Goal: Task Accomplishment & Management: Complete application form

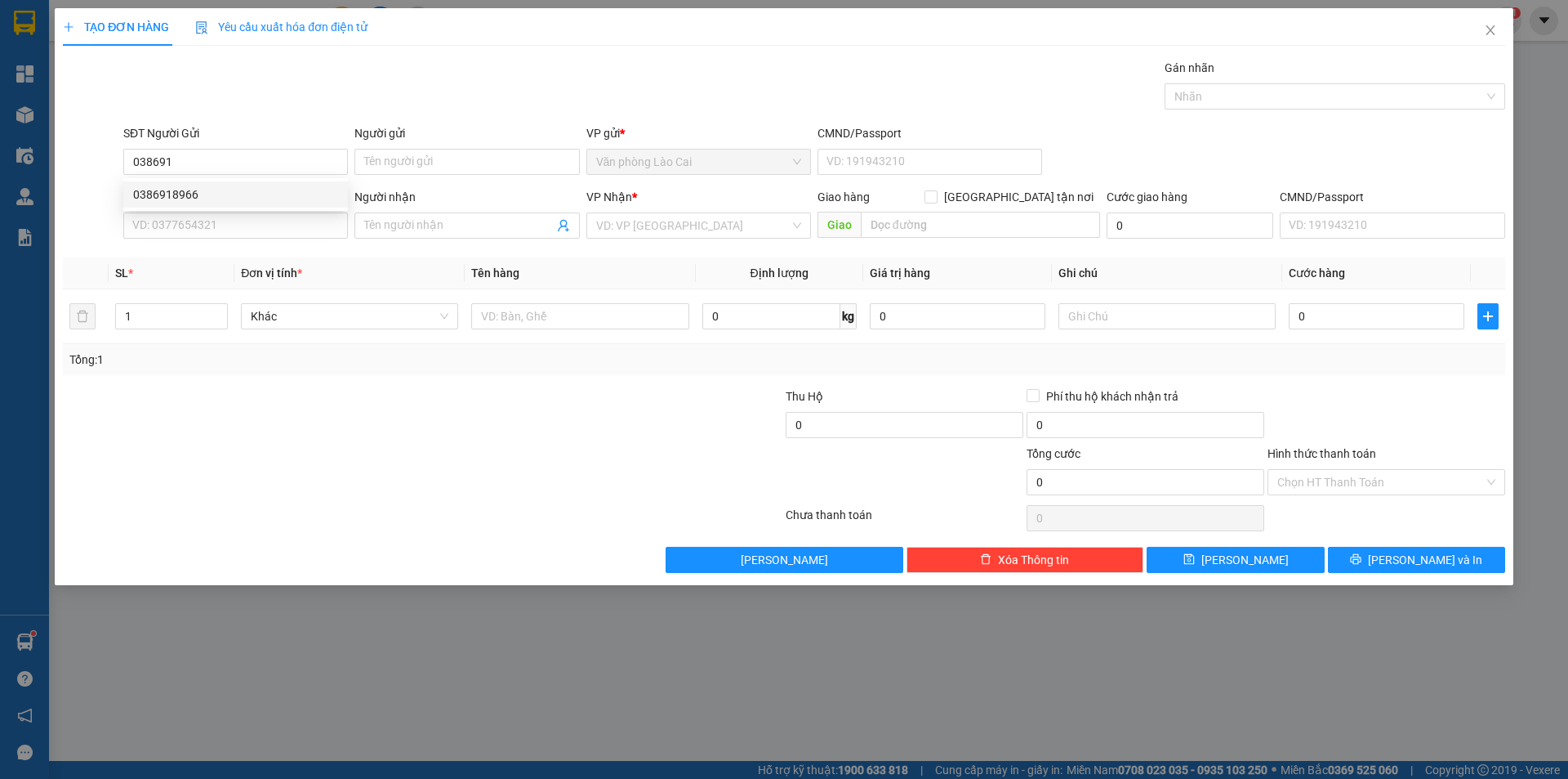
click at [221, 201] on div "0386918966" at bounding box center [235, 194] width 205 height 18
type input "0386918966"
type input "0983314938"
type input "tam điệp"
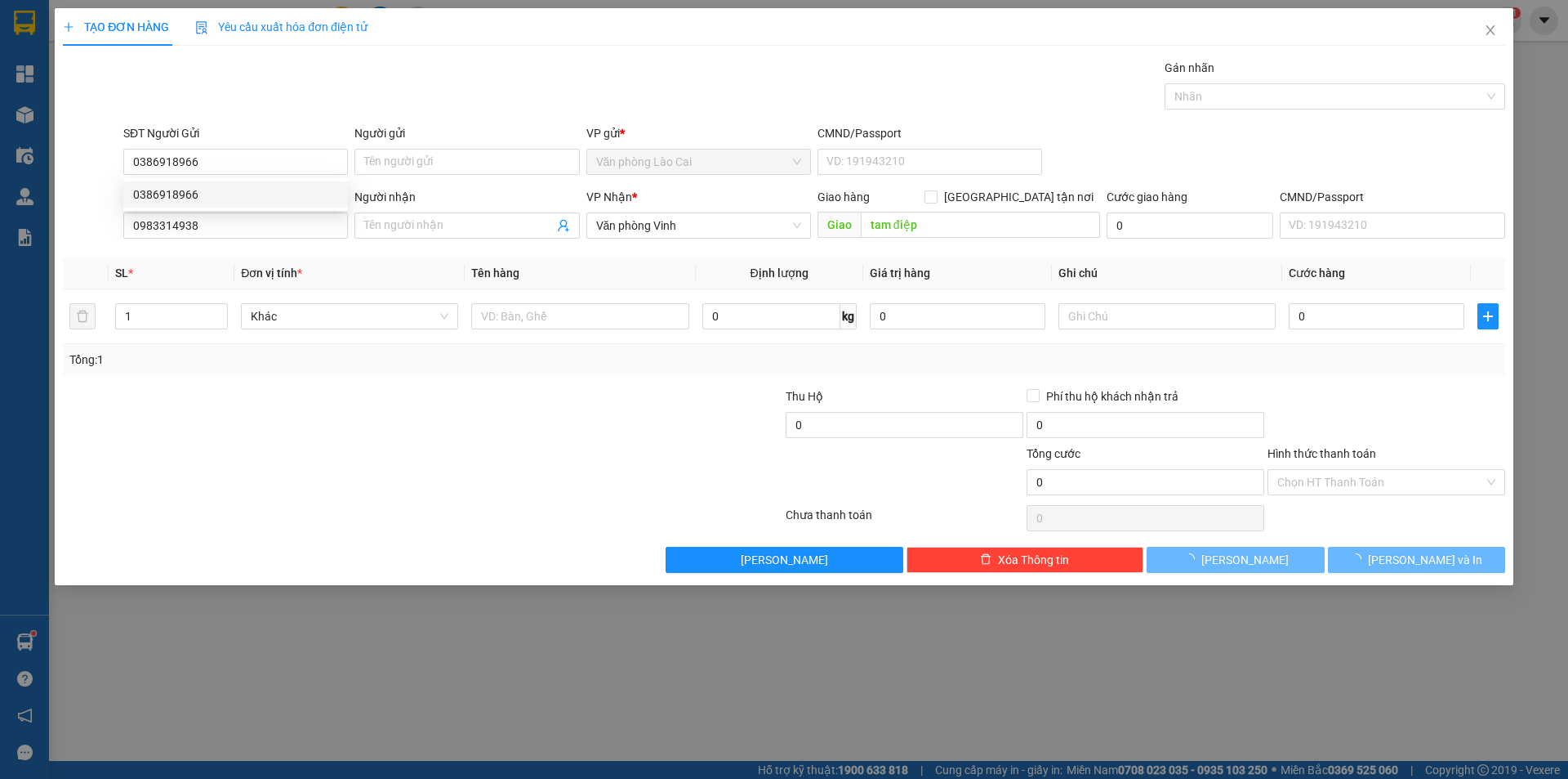
type input "80.000"
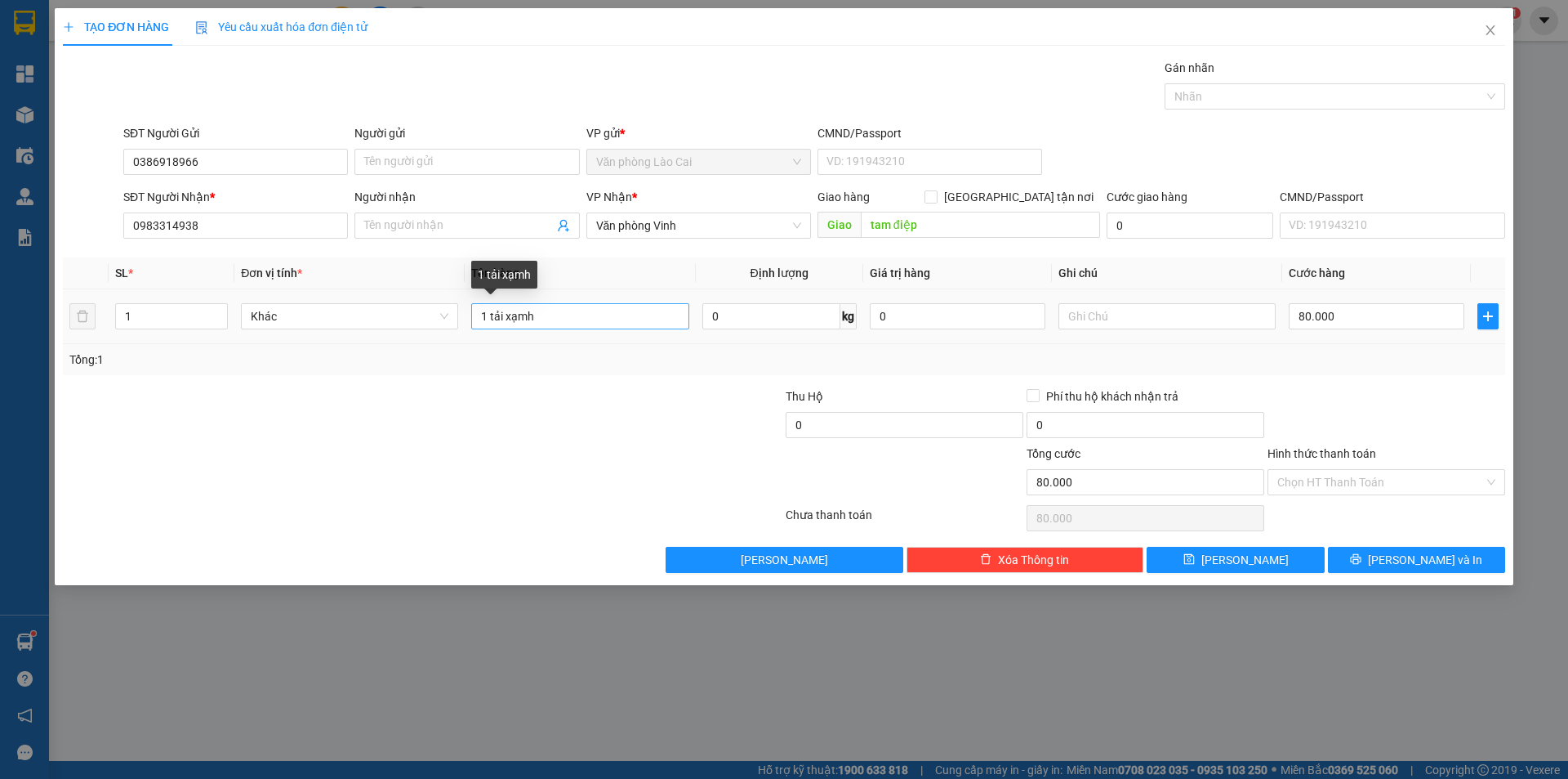
type input "0386918966"
click at [528, 318] on input "1 tải xạmh" at bounding box center [580, 316] width 217 height 26
click at [535, 314] on input "1 tải xạnh" at bounding box center [580, 316] width 217 height 26
type input "1 tải xanh"
click at [1378, 315] on input "80.000" at bounding box center [1376, 316] width 176 height 26
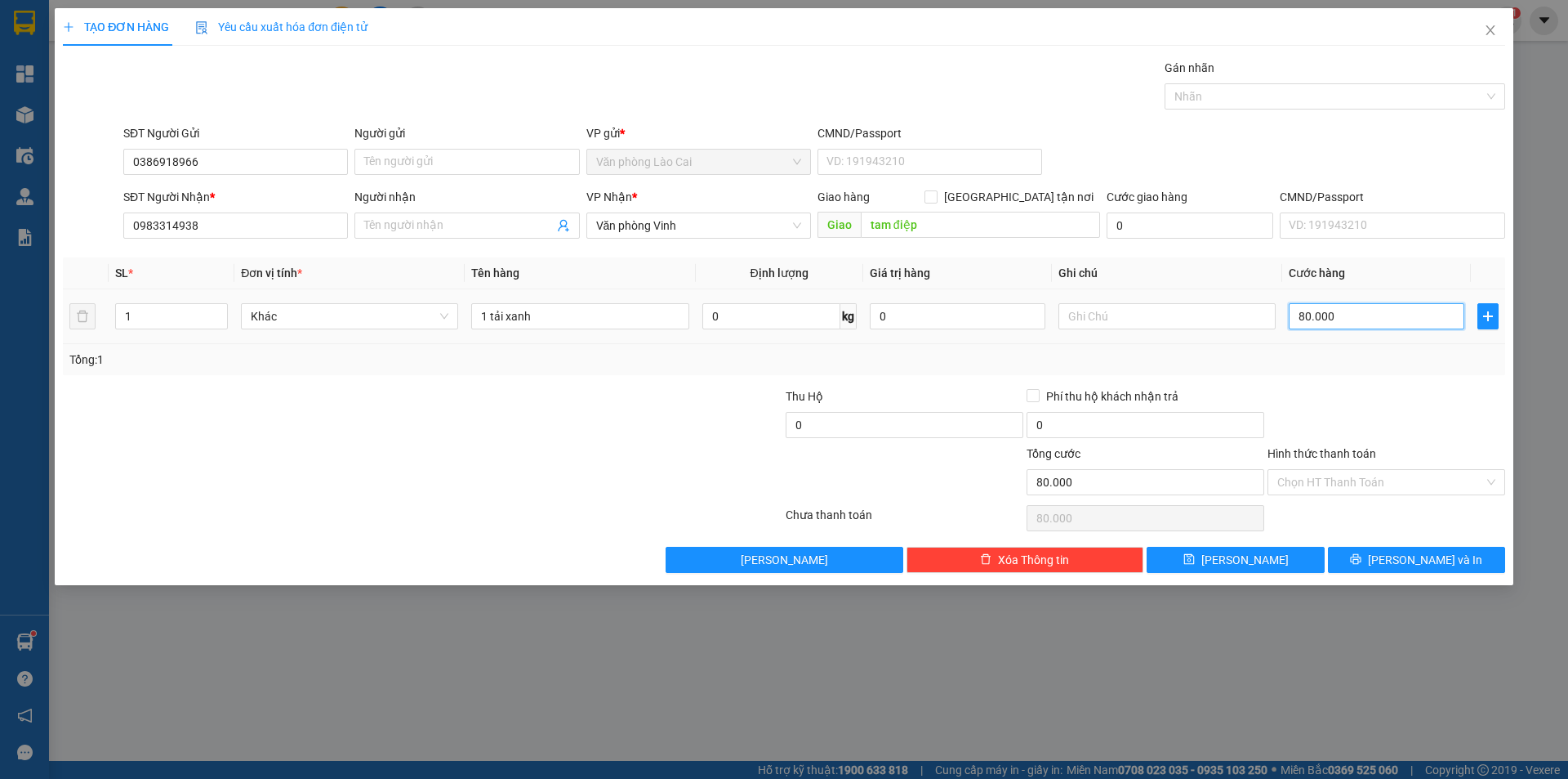
type input "0"
type input "2"
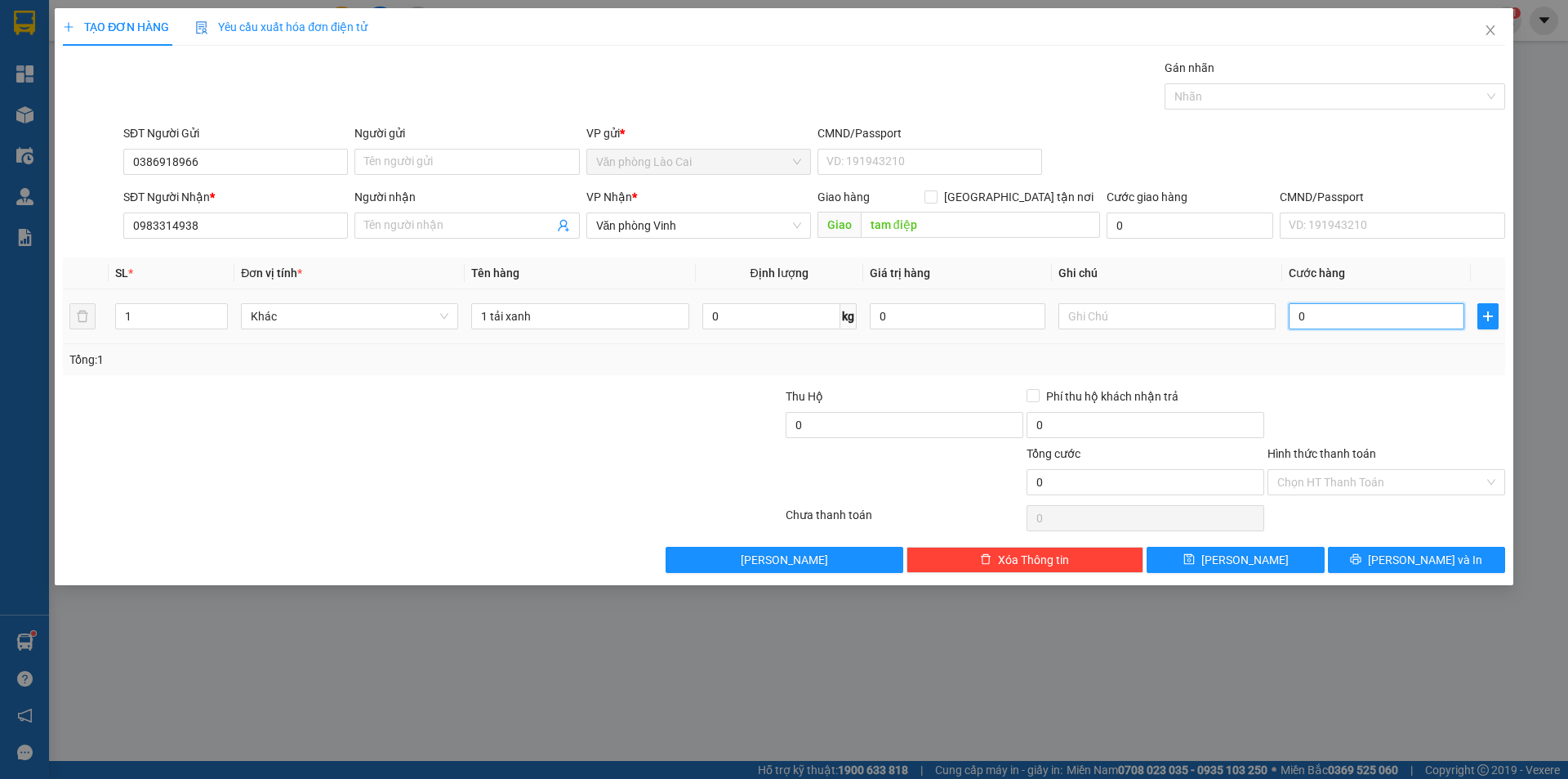
type input "02"
type input "28"
type input "028"
type input "2"
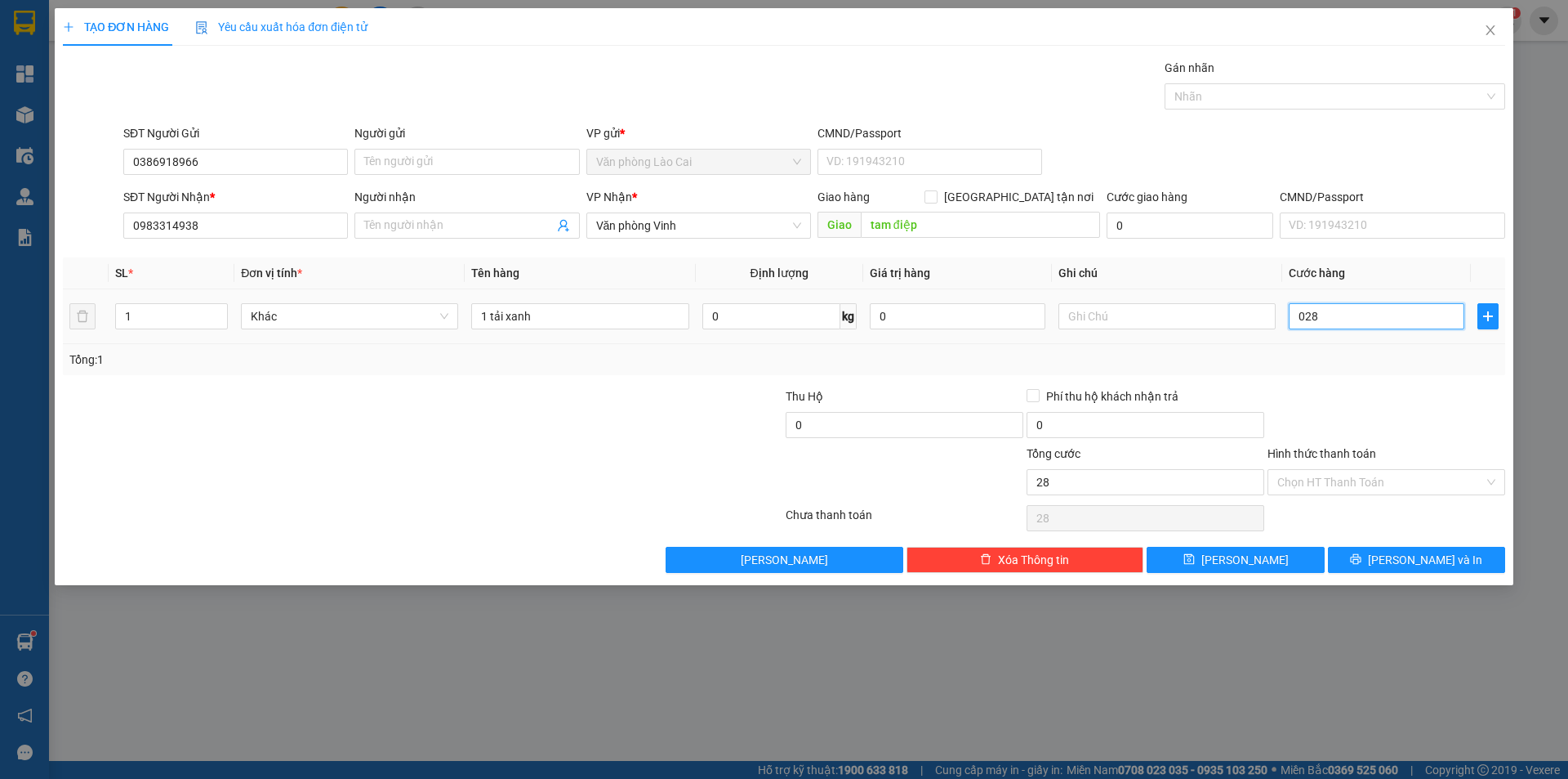
type input "2"
type input "02"
type input "25"
type input "025"
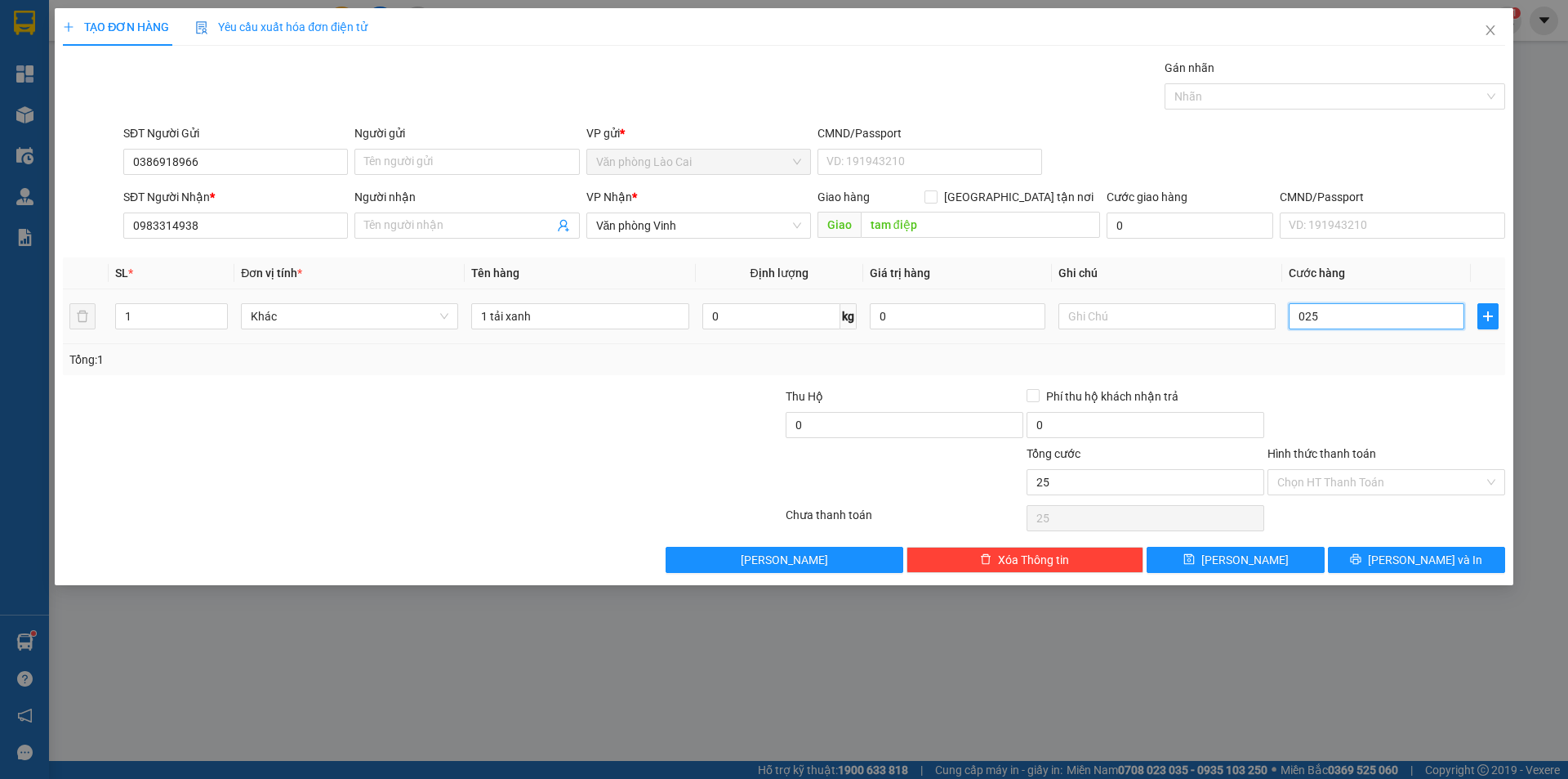
type input "250"
type input "0.250"
type input "2.500"
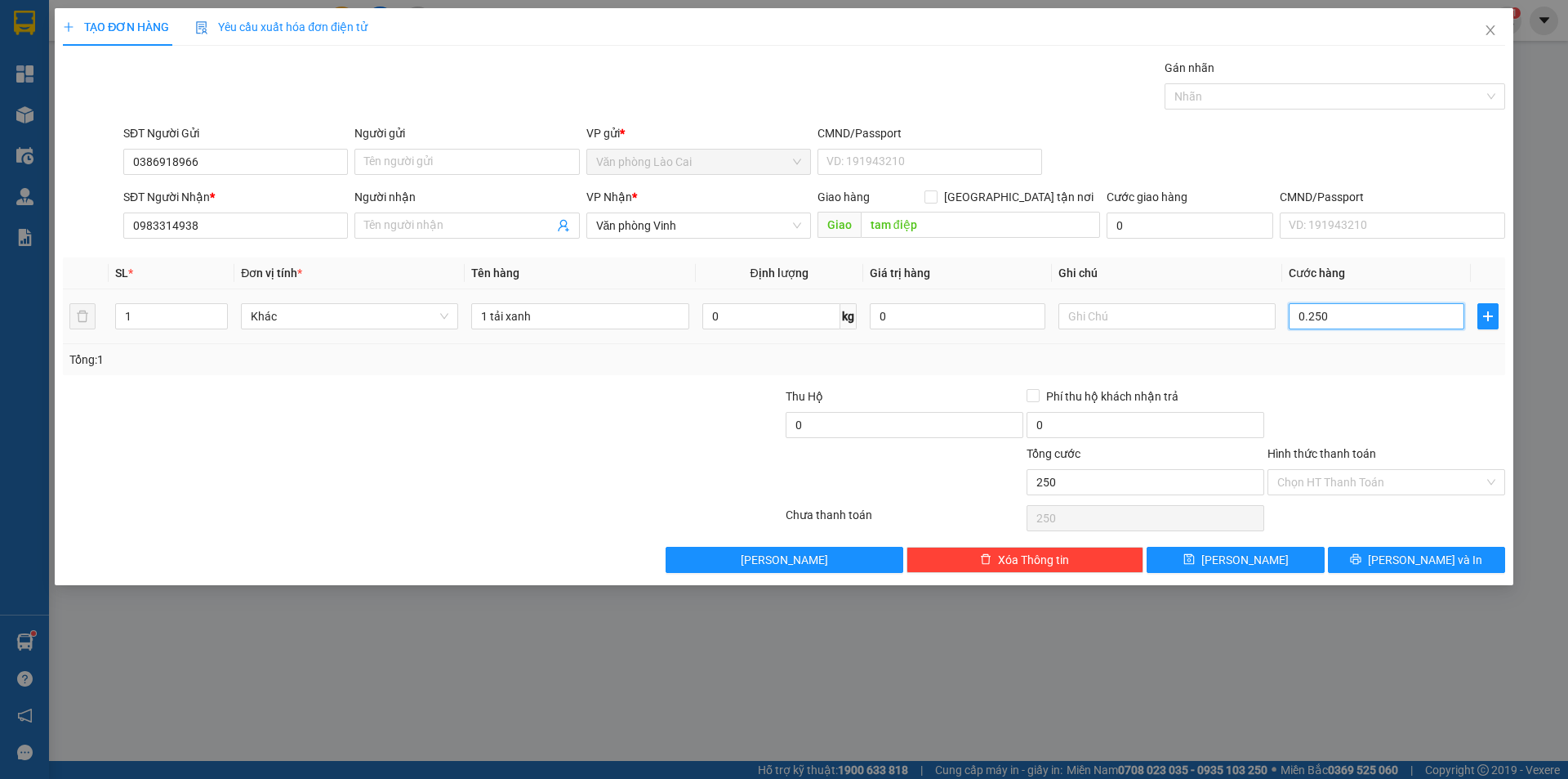
type input "02.500"
type input "25.000"
type input "025.000"
type input "250.000"
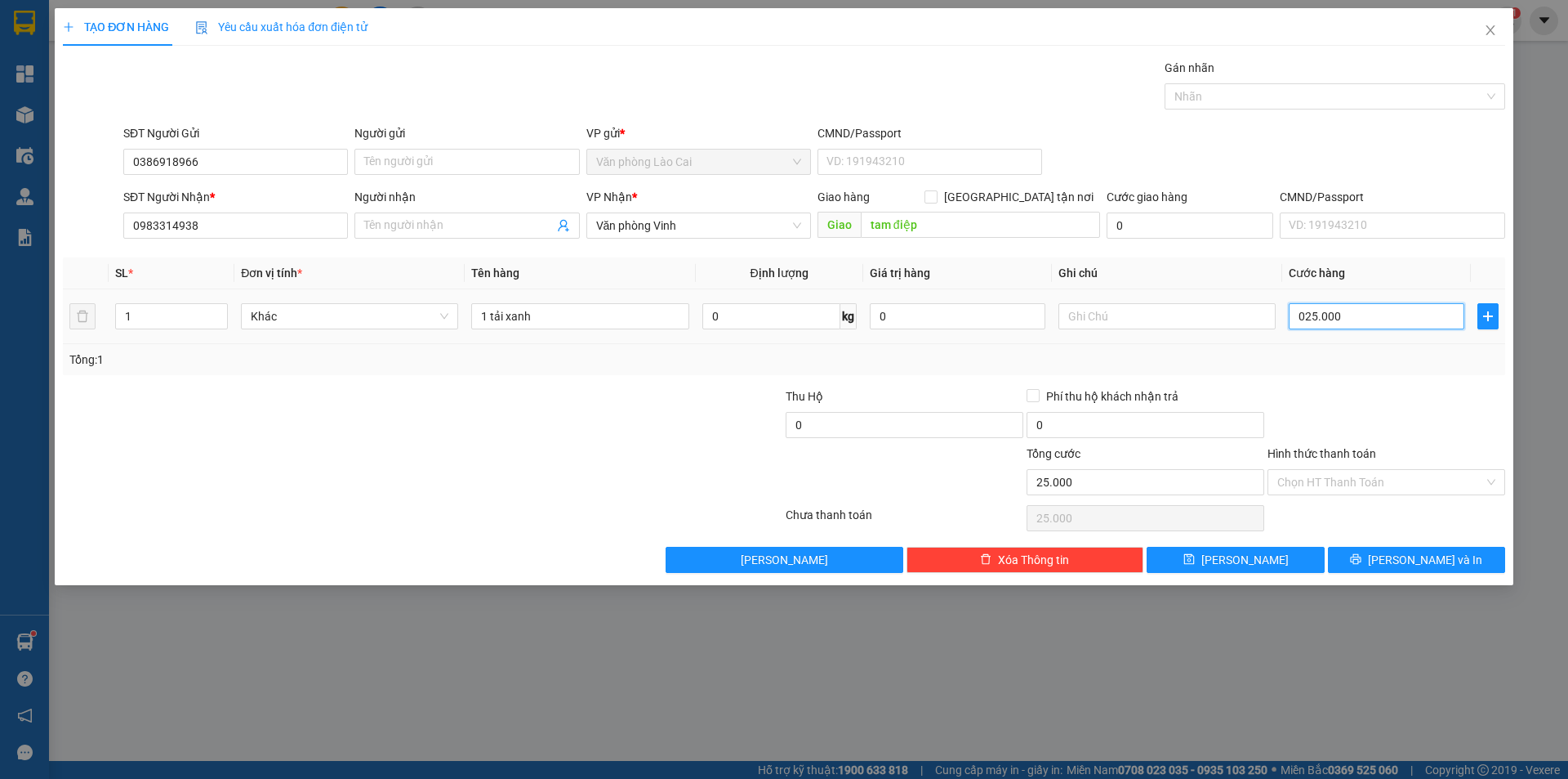
type input "250.000"
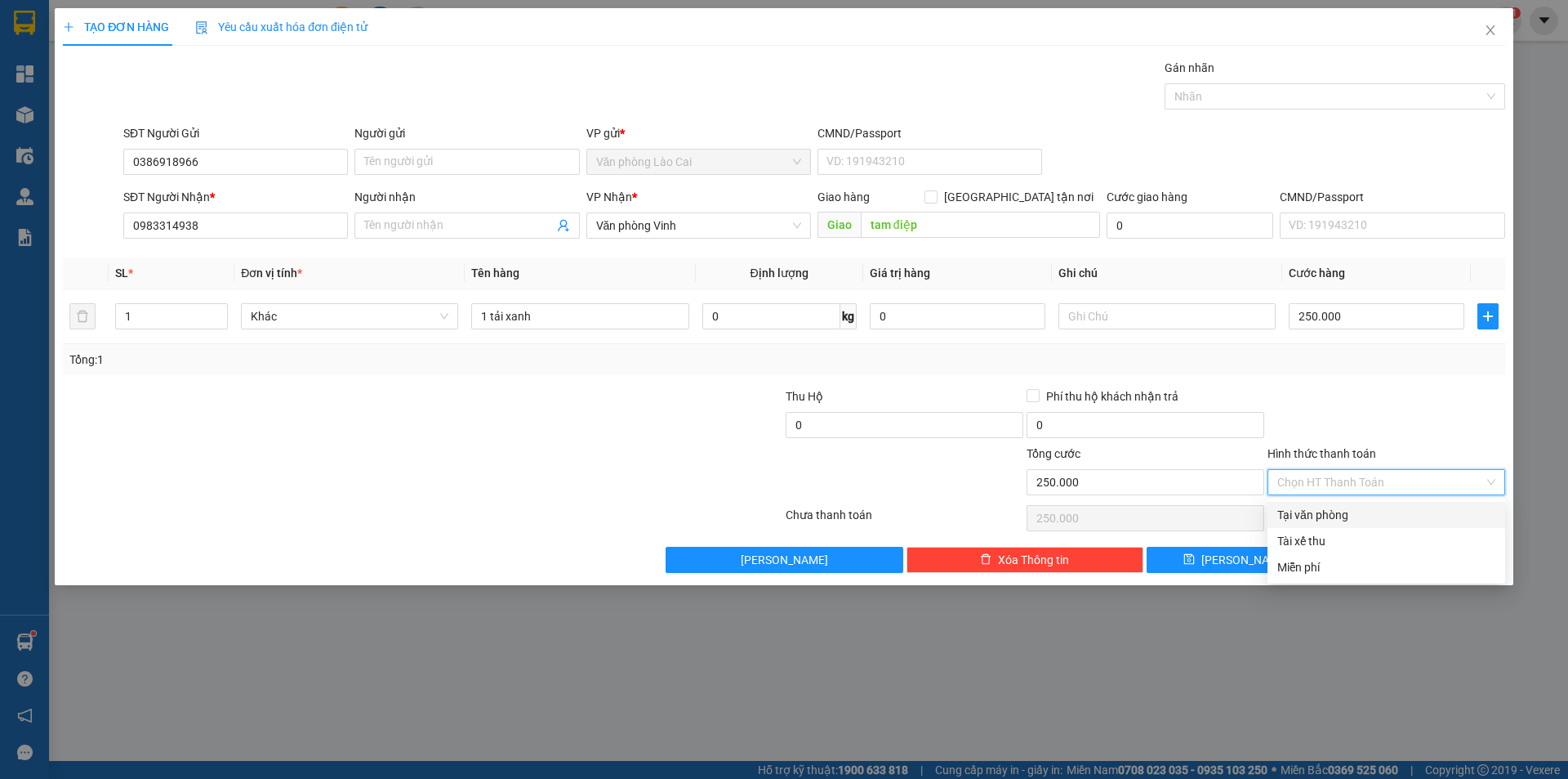
click at [1375, 482] on input "Hình thức thanh toán" at bounding box center [1380, 482] width 207 height 25
click at [1339, 518] on div "Tại văn phòng" at bounding box center [1386, 515] width 218 height 18
type input "0"
click at [1446, 391] on div at bounding box center [1386, 415] width 241 height 58
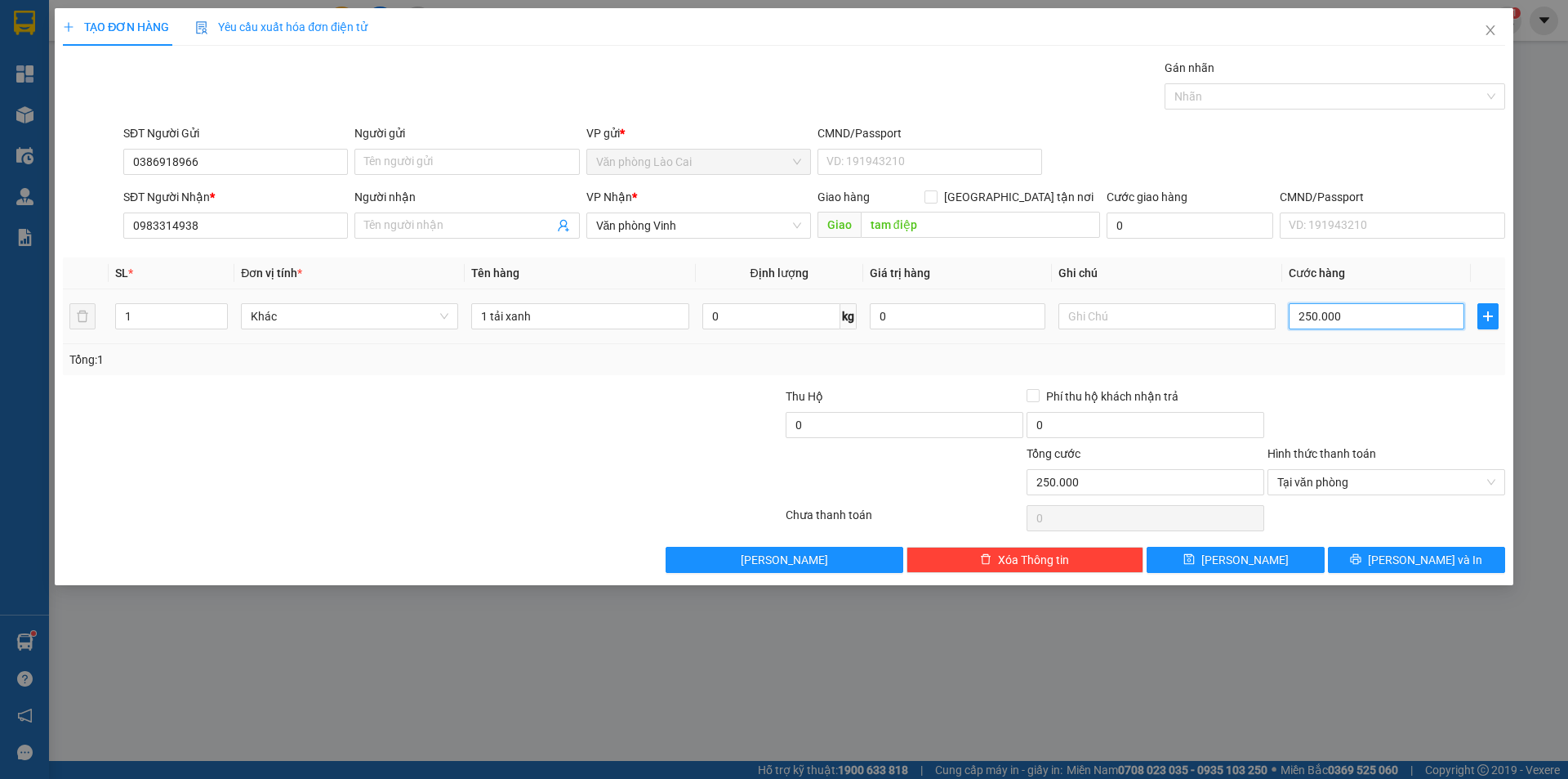
click at [1371, 317] on input "250.000" at bounding box center [1376, 316] width 176 height 26
type input "0"
type input "2"
type input "02"
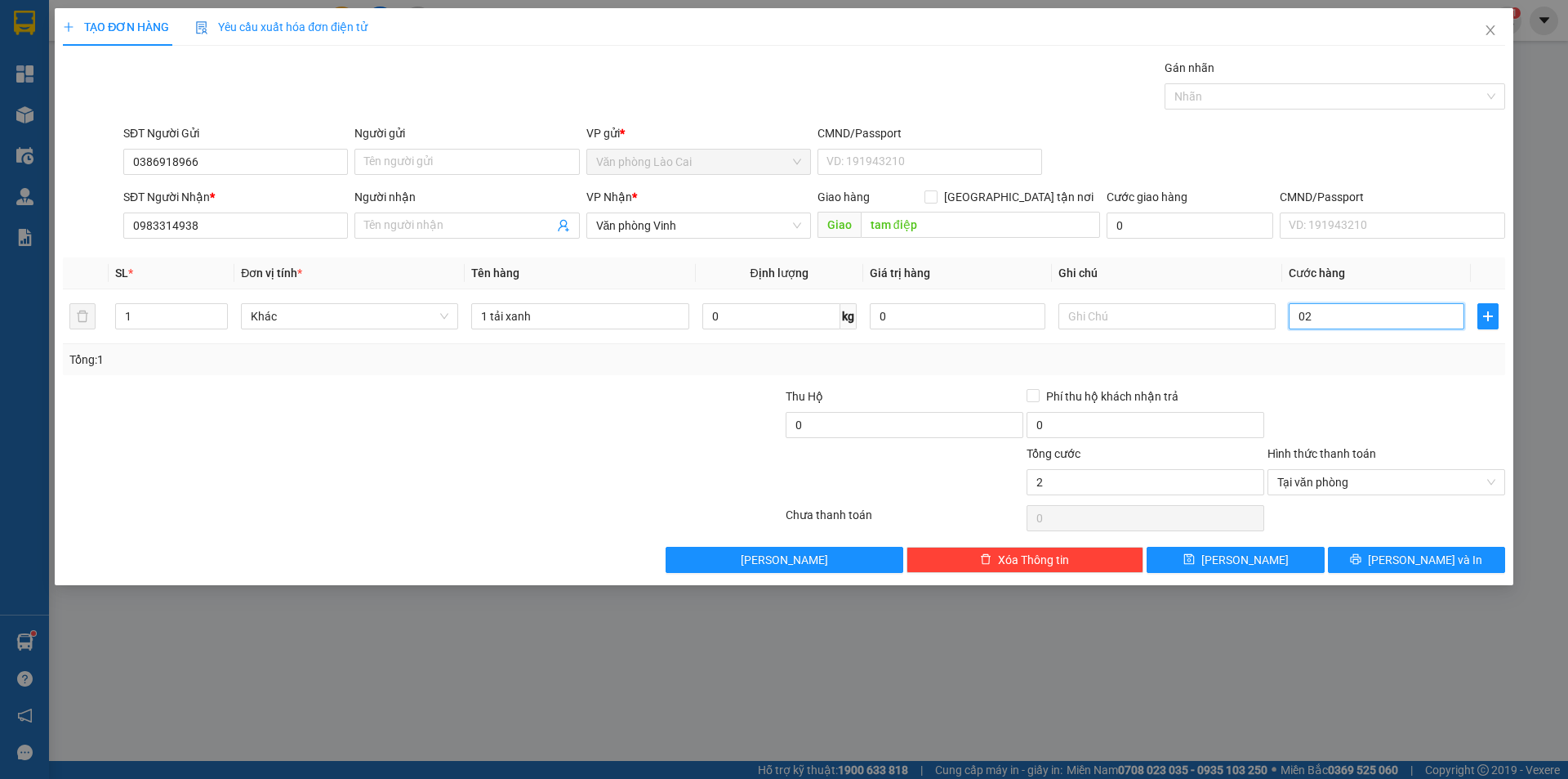
type input "20"
type input "020"
type input "200"
type input "0.200"
type input "2.000"
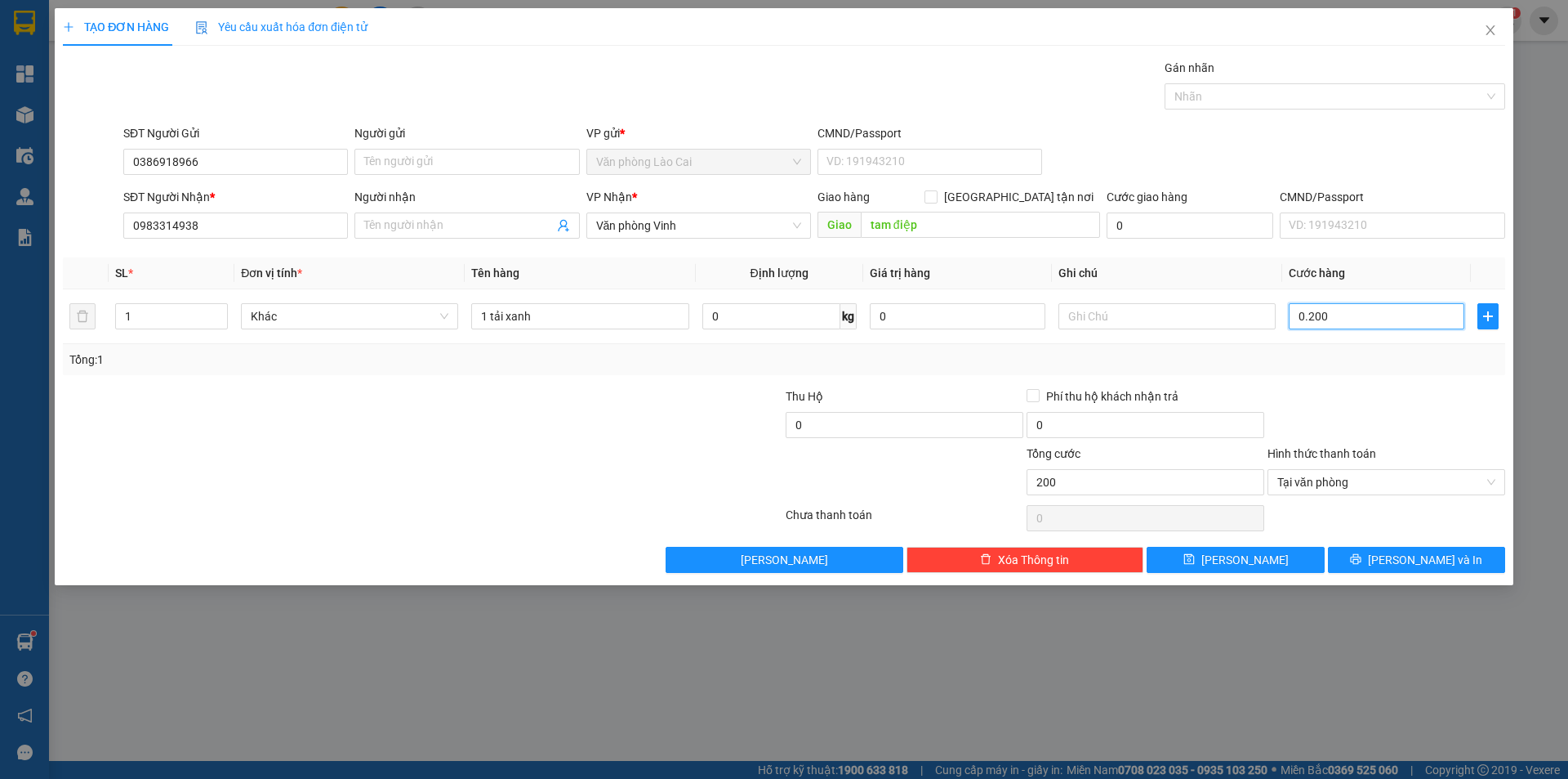
type input "02.000"
type input "20.000"
type input "02.000.000"
type input "200.000"
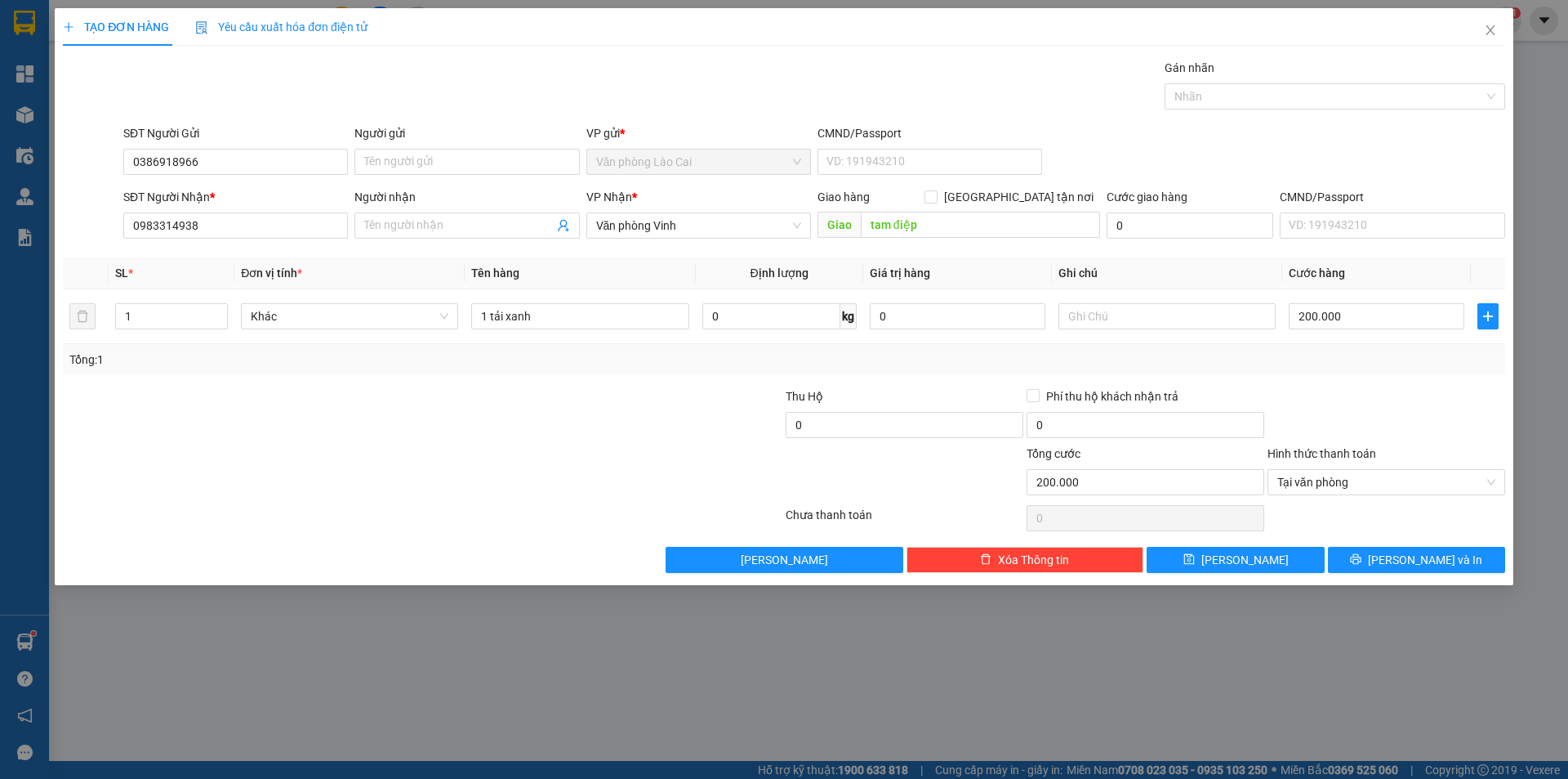
click at [1406, 389] on div at bounding box center [1386, 415] width 241 height 58
click at [1433, 557] on span "[PERSON_NAME] và In" at bounding box center [1425, 559] width 114 height 18
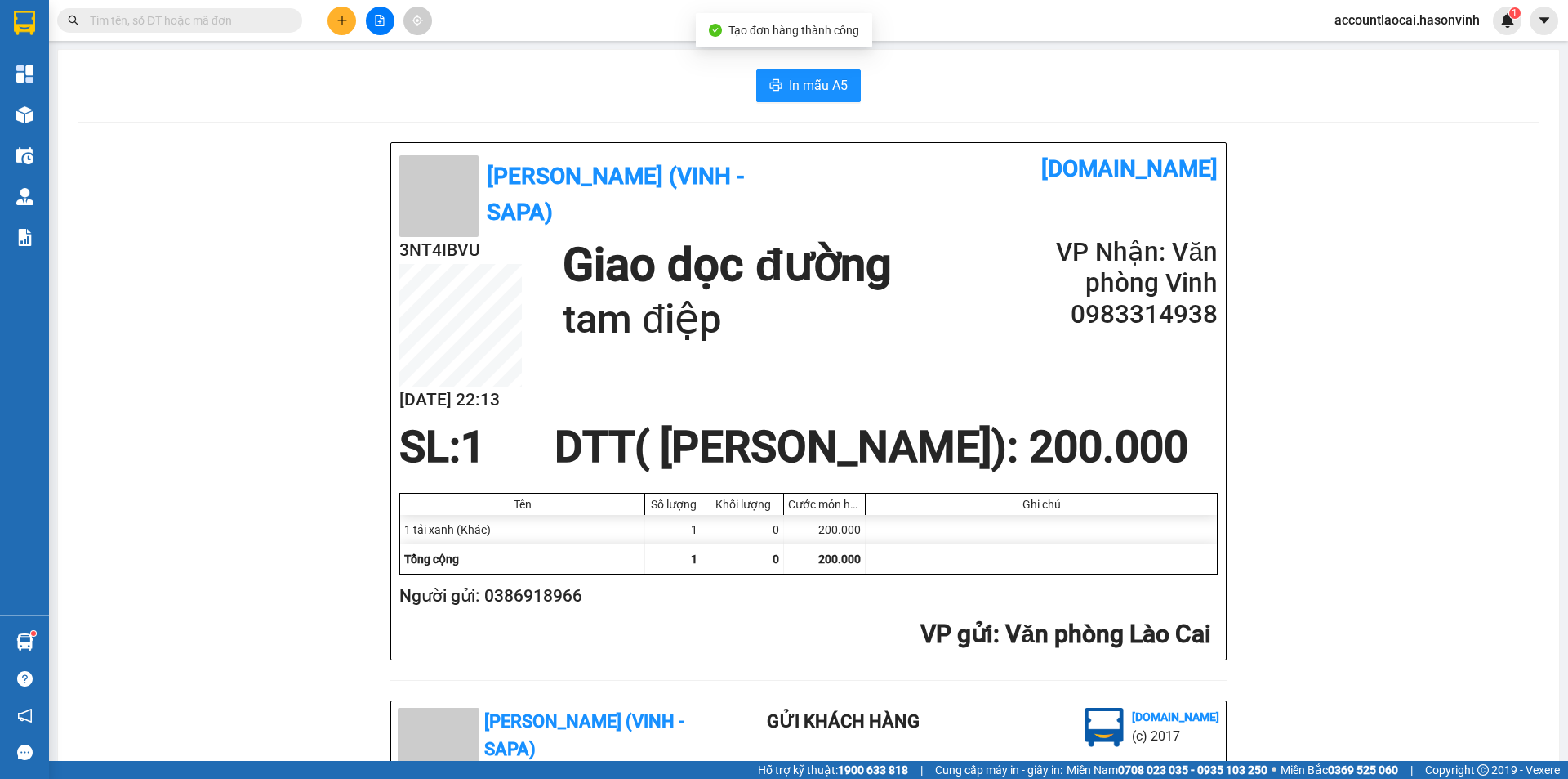
scroll to position [82, 0]
